Goal: Transaction & Acquisition: Purchase product/service

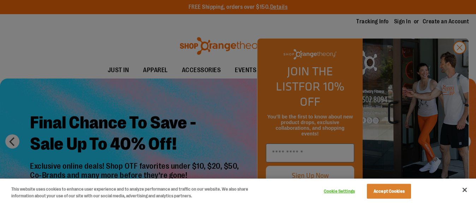
click at [457, 59] on div at bounding box center [238, 101] width 476 height 203
click at [458, 59] on div at bounding box center [238, 101] width 476 height 203
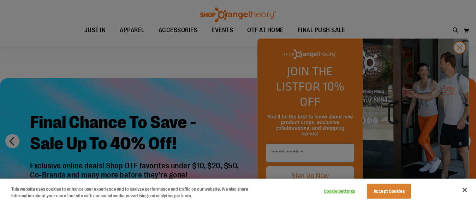
scroll to position [106, 0]
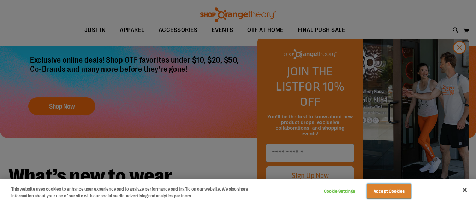
click at [382, 189] on button "Accept Cookies" at bounding box center [389, 191] width 44 height 15
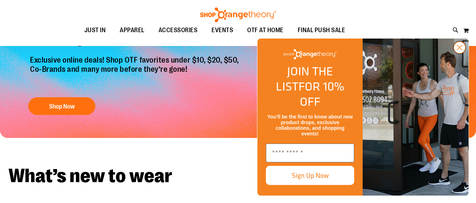
click at [459, 53] on circle "Close dialog" at bounding box center [460, 48] width 12 height 12
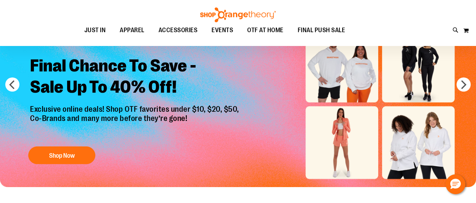
scroll to position [0, 0]
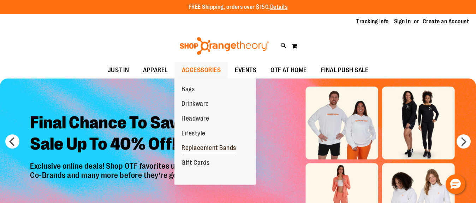
click at [212, 146] on span "Replacement Bands" at bounding box center [209, 148] width 55 height 9
